Goal: Obtain resource: Download file/media

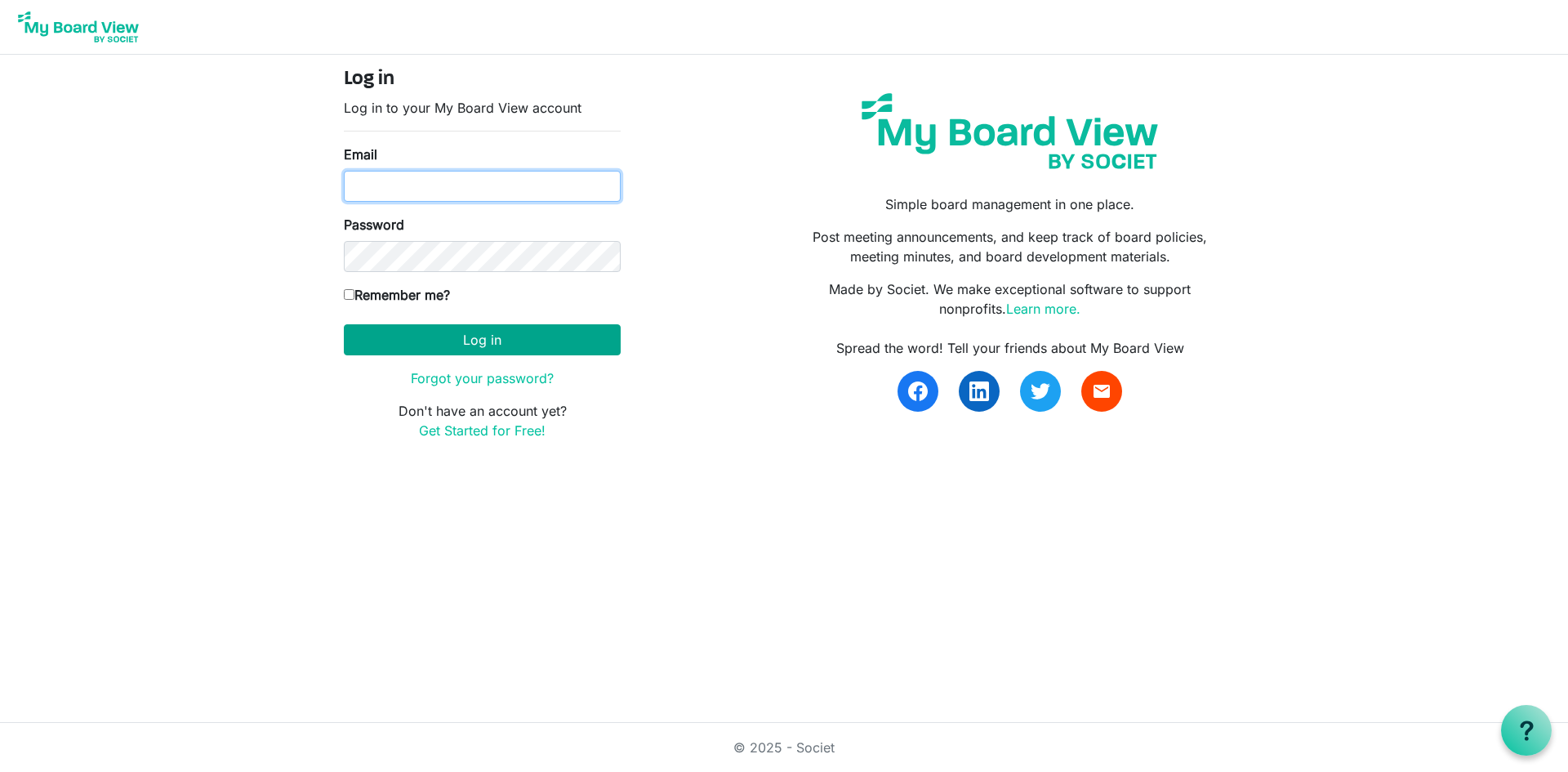
type input "ed@nbis.ca"
click at [475, 345] on button "Log in" at bounding box center [483, 340] width 277 height 31
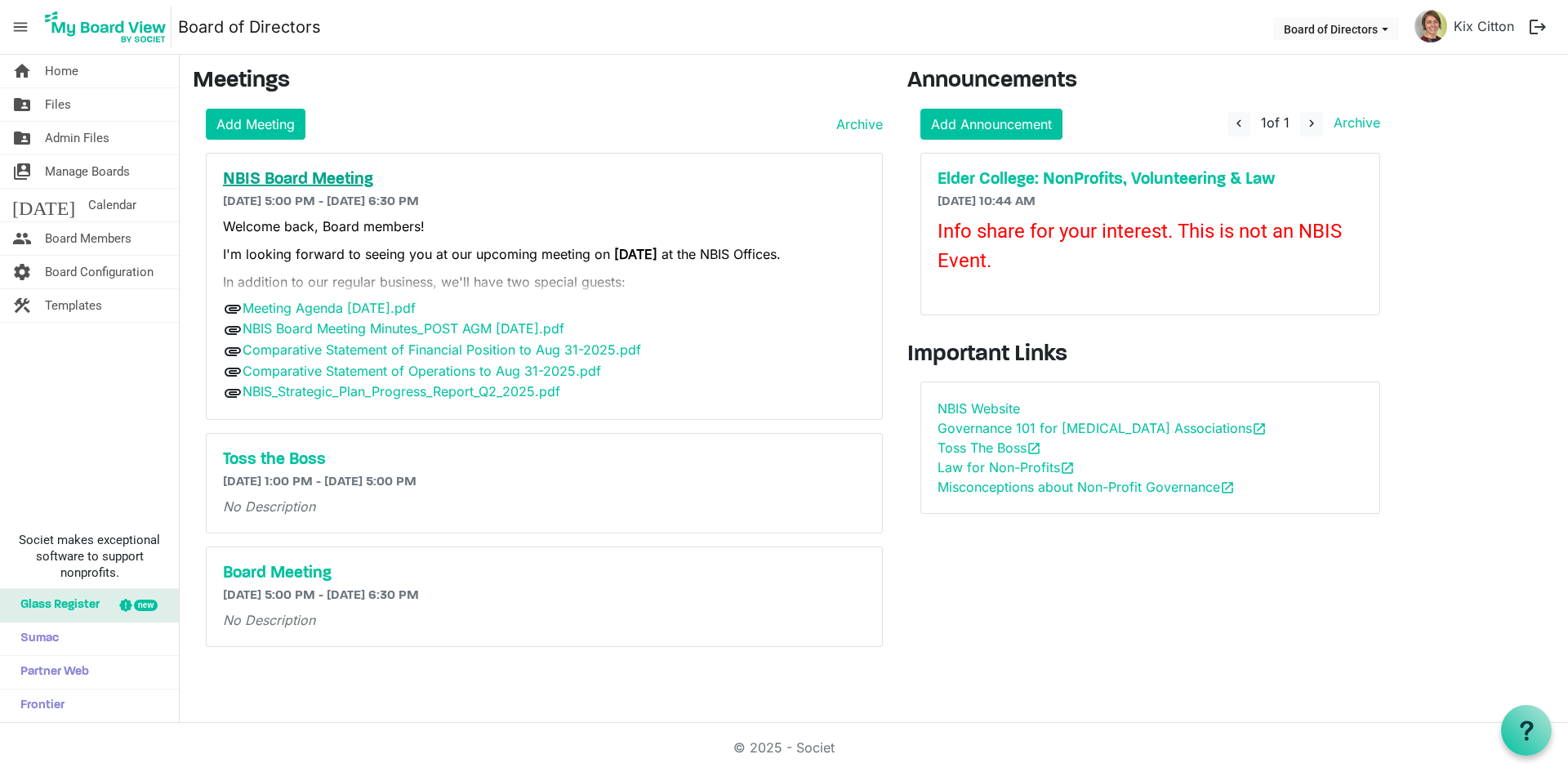
click at [295, 179] on h5 "NBIS Board Meeting" at bounding box center [544, 179] width 643 height 19
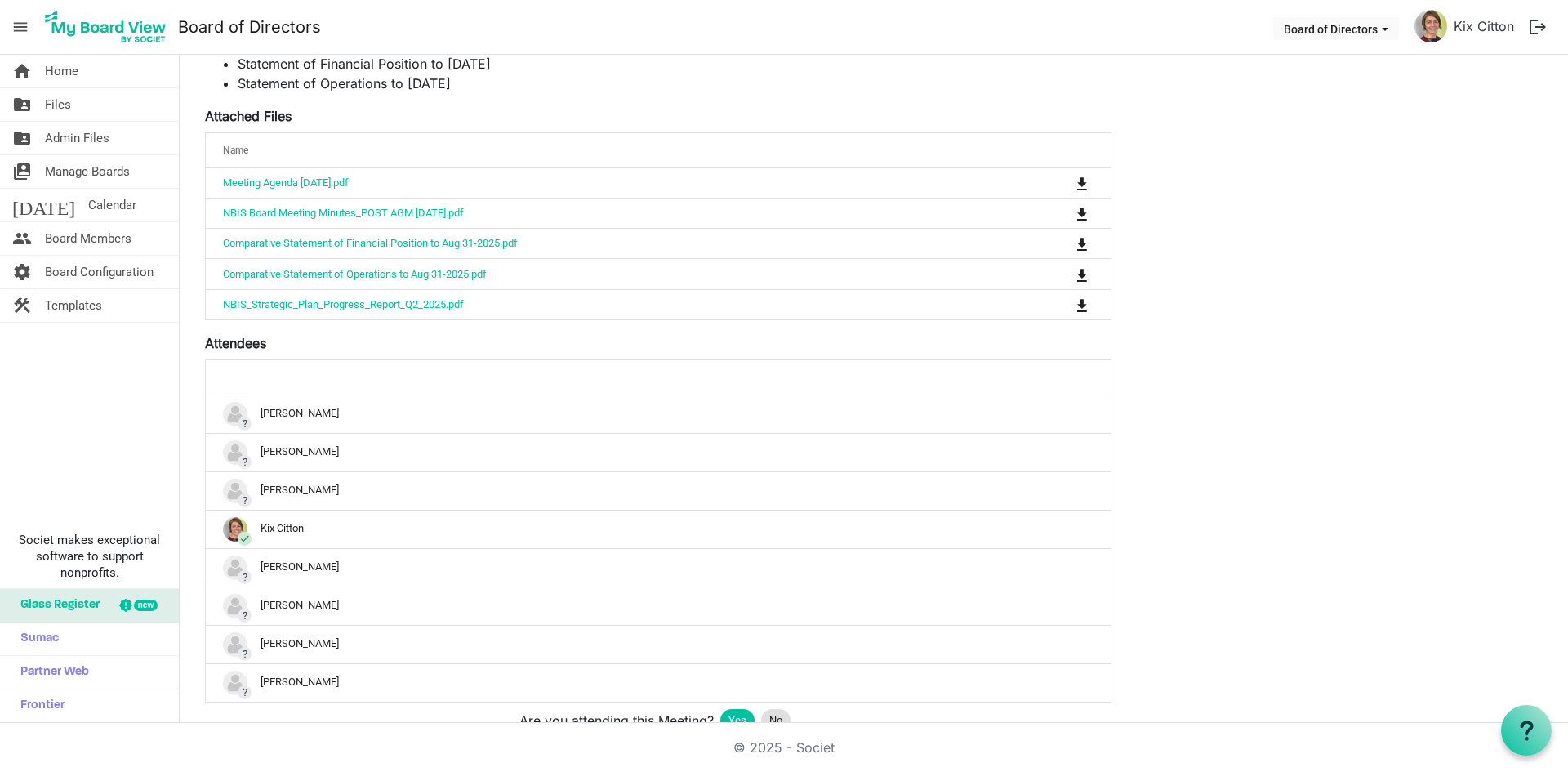
scroll to position [653, 0]
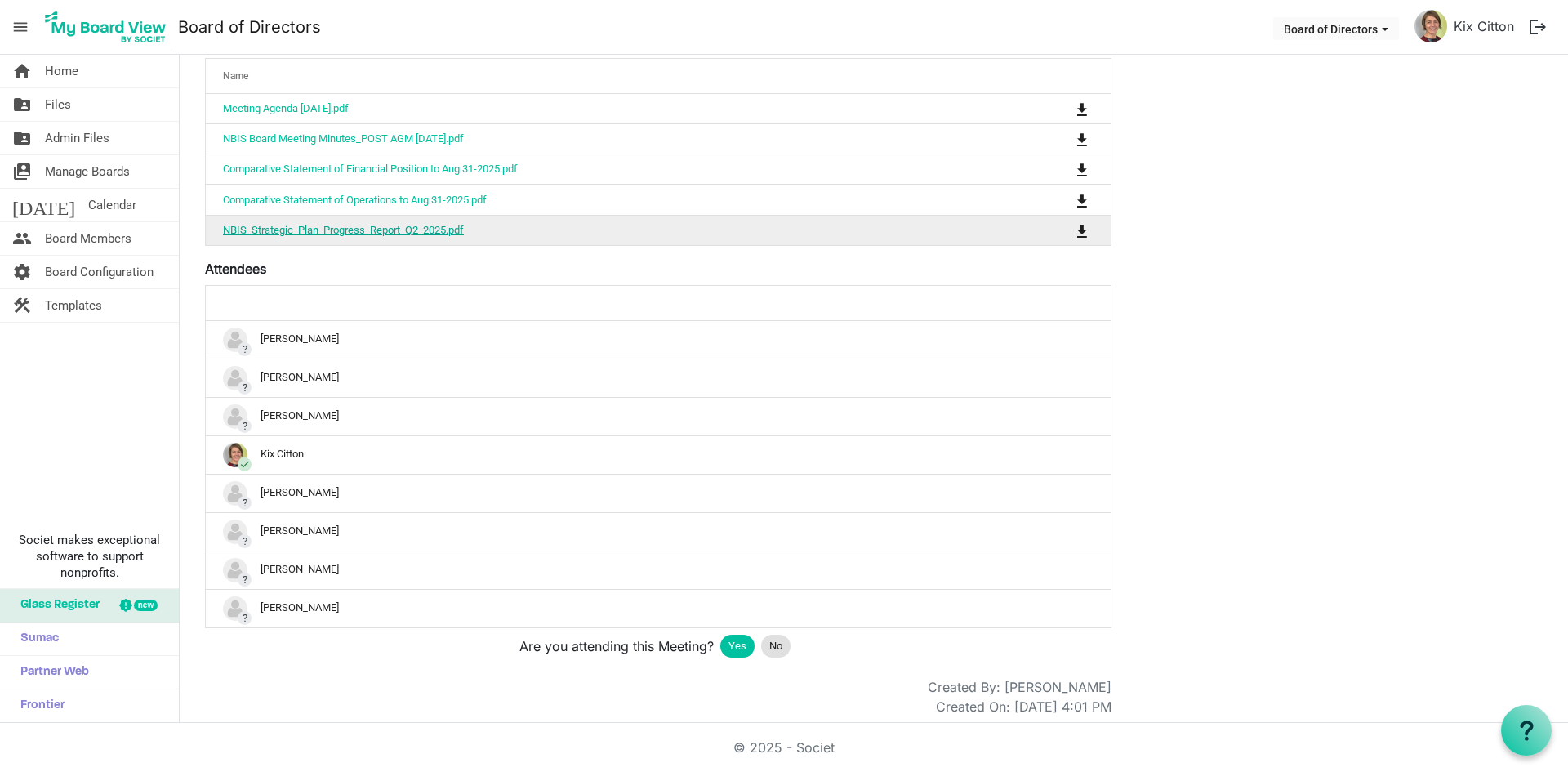
click at [364, 231] on link "NBIS_Strategic_Plan_Progress_Report_Q2_2025.pdf" at bounding box center [343, 230] width 240 height 12
